Goal: Complete application form

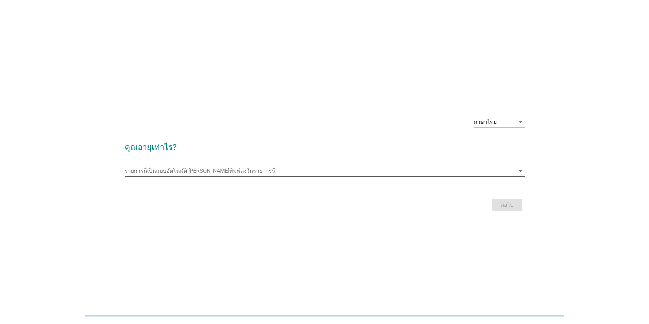
drag, startPoint x: 176, startPoint y: 153, endPoint x: 172, endPoint y: 168, distance: 15.9
click at [175, 155] on form "คุณอายุเท่าไร? รายการนี้เป็นแบบอัตโนมัติ [PERSON_NAME]พิมพ์ลงในรายการนี้ arrow_…" at bounding box center [325, 173] width 400 height 79
click at [172, 172] on input "รายการนี้เป็นแบบอัตโนมัติ คุณสามารถพิมพ์ลงในรายการนี้" at bounding box center [320, 169] width 390 height 11
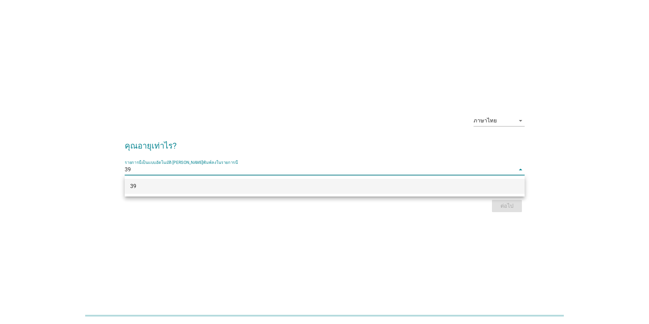
type input "39"
click at [438, 224] on div "ภาษาไทย arrow_drop_down คุณอายุเท่าไร? รายการนี้เป็นแบบอัตโนมัติ [PERSON_NAME]พ…" at bounding box center [324, 162] width 632 height 132
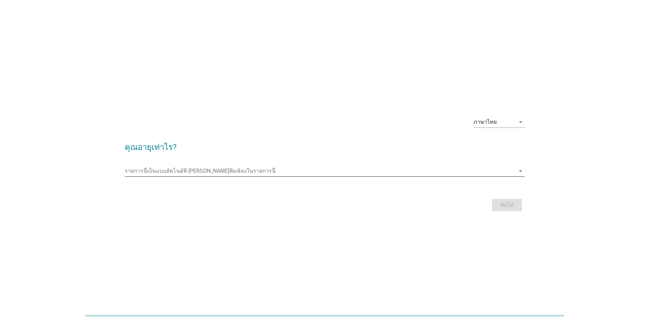
click at [455, 173] on input "รายการนี้เป็นแบบอัตโนมัติ คุณสามารถพิมพ์ลงในรายการนี้" at bounding box center [320, 171] width 390 height 11
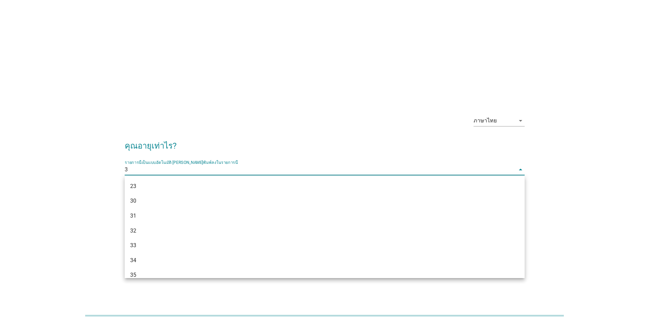
type input "39"
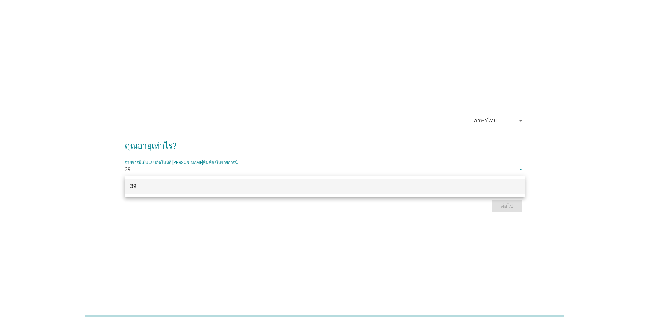
click at [135, 186] on div "39" at bounding box center [308, 186] width 356 height 8
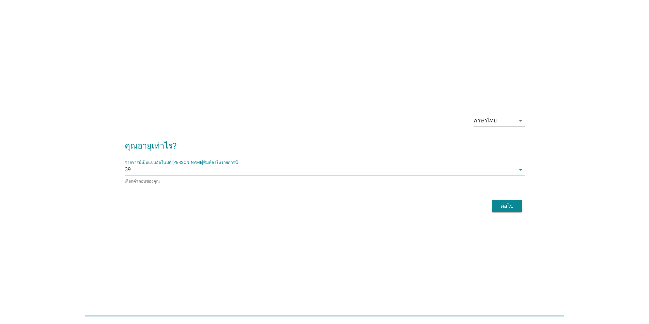
click at [510, 204] on div "ต่อไป" at bounding box center [506, 206] width 19 height 8
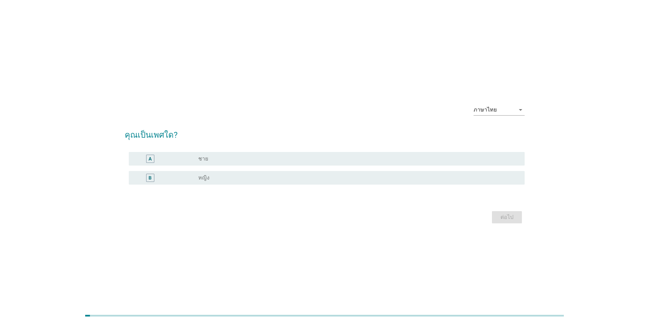
click at [150, 151] on div "A radio_button_unchecked ชาย" at bounding box center [325, 158] width 400 height 19
click at [151, 161] on div "A" at bounding box center [149, 158] width 3 height 7
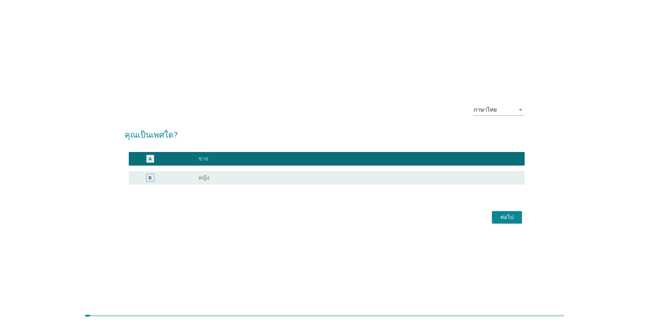
click at [498, 218] on div "ต่อไป" at bounding box center [506, 217] width 19 height 8
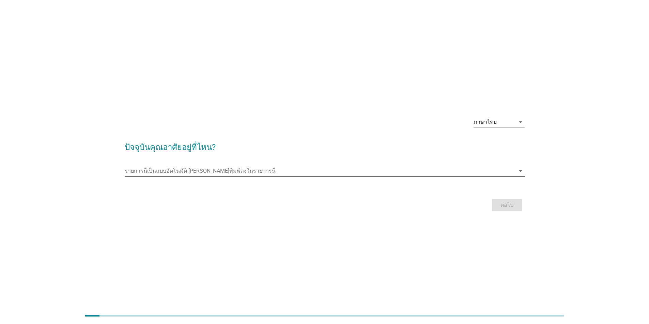
click at [171, 173] on input "รายการนี้เป็นแบบอัตโนมัติ คุณสามารถพิมพ์ลงในรายการนี้" at bounding box center [320, 171] width 390 height 11
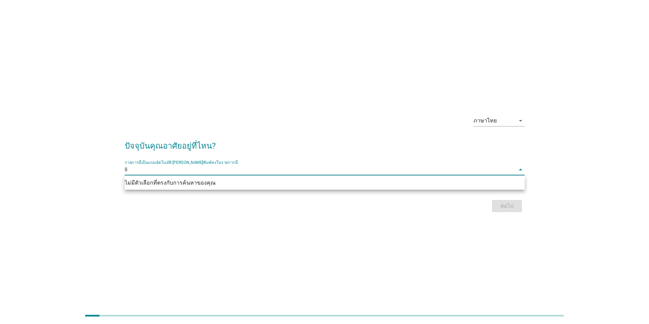
type input "l"
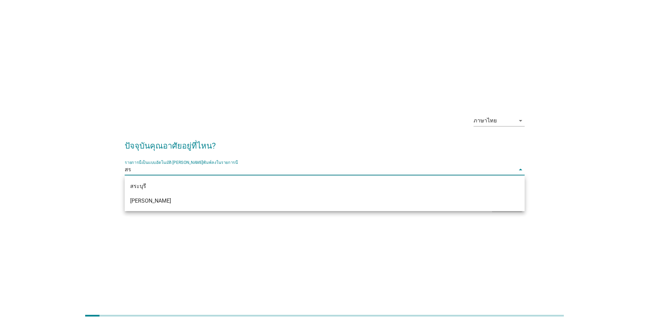
type input "สระ"
click at [144, 180] on div "สระบุรี" at bounding box center [325, 186] width 400 height 15
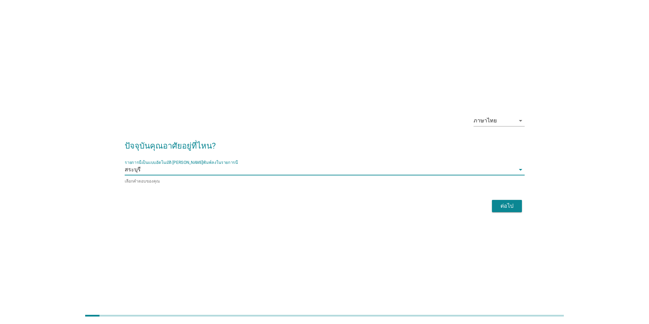
click at [498, 205] on div "ต่อไป" at bounding box center [506, 206] width 19 height 8
